Goal: Information Seeking & Learning: Find specific fact

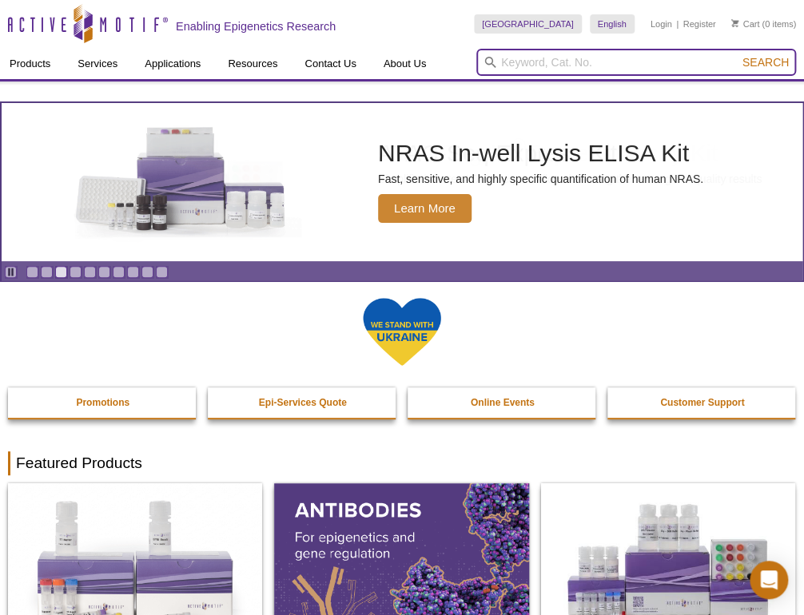
click at [546, 54] on input "search" at bounding box center [636, 62] width 320 height 27
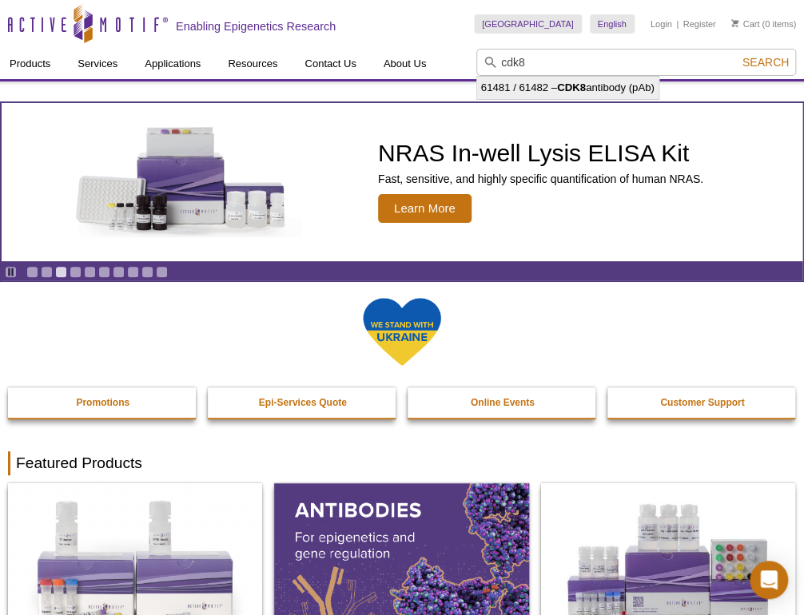
click at [560, 89] on strong "CDK8" at bounding box center [571, 87] width 29 height 12
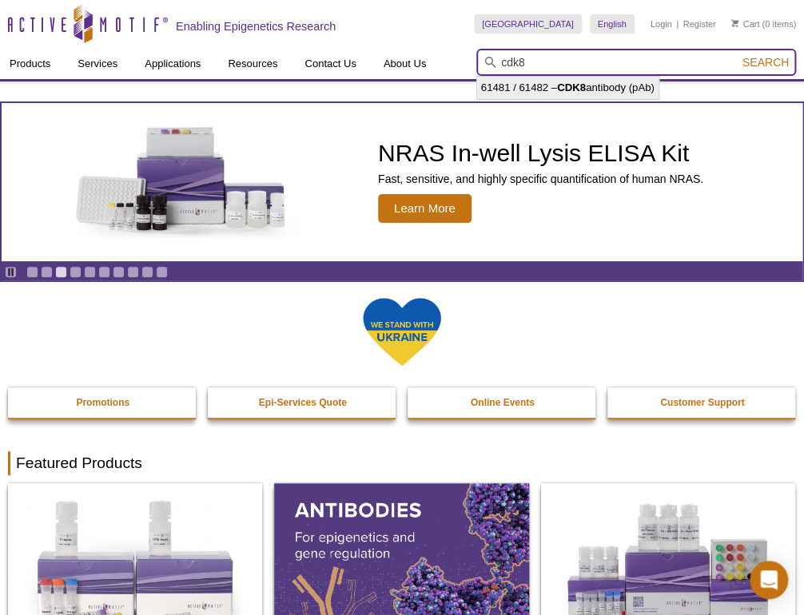
type input "61481 / 61482 – CDK8 antibody (pAb)"
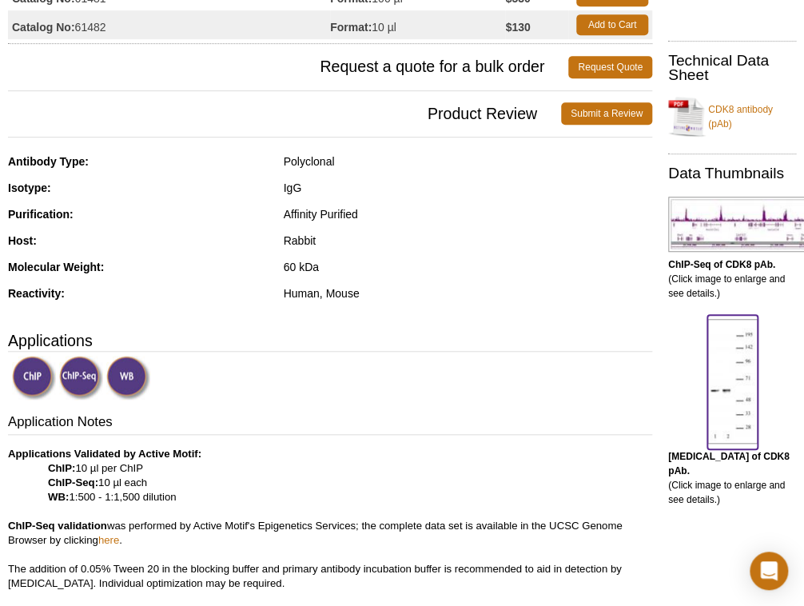
click at [722, 395] on img at bounding box center [732, 381] width 50 height 125
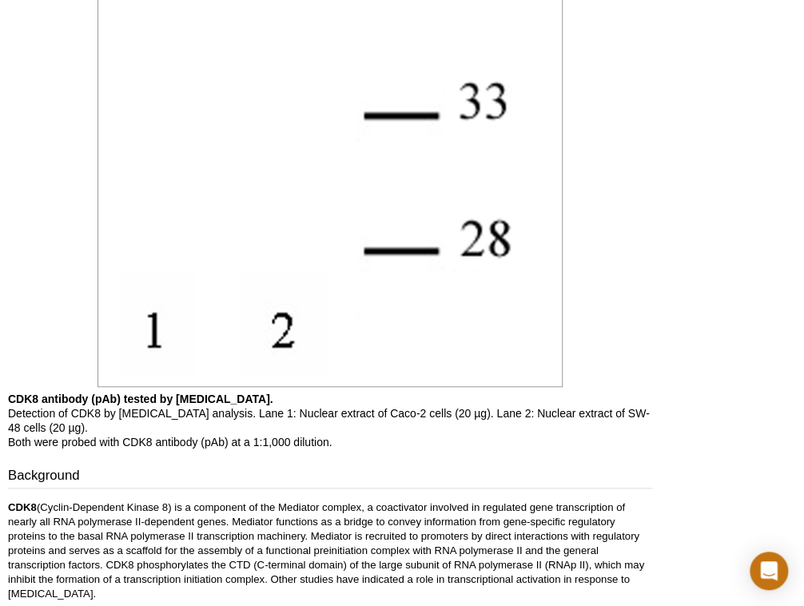
scroll to position [2320, 0]
